Goal: Find specific page/section: Find specific page/section

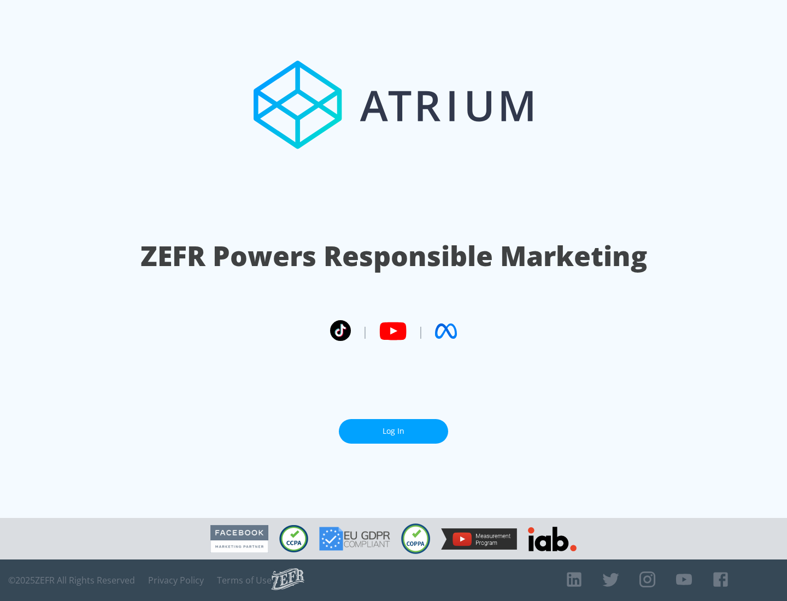
click at [393, 427] on link "Log In" at bounding box center [393, 431] width 109 height 25
